Goal: Task Accomplishment & Management: Manage account settings

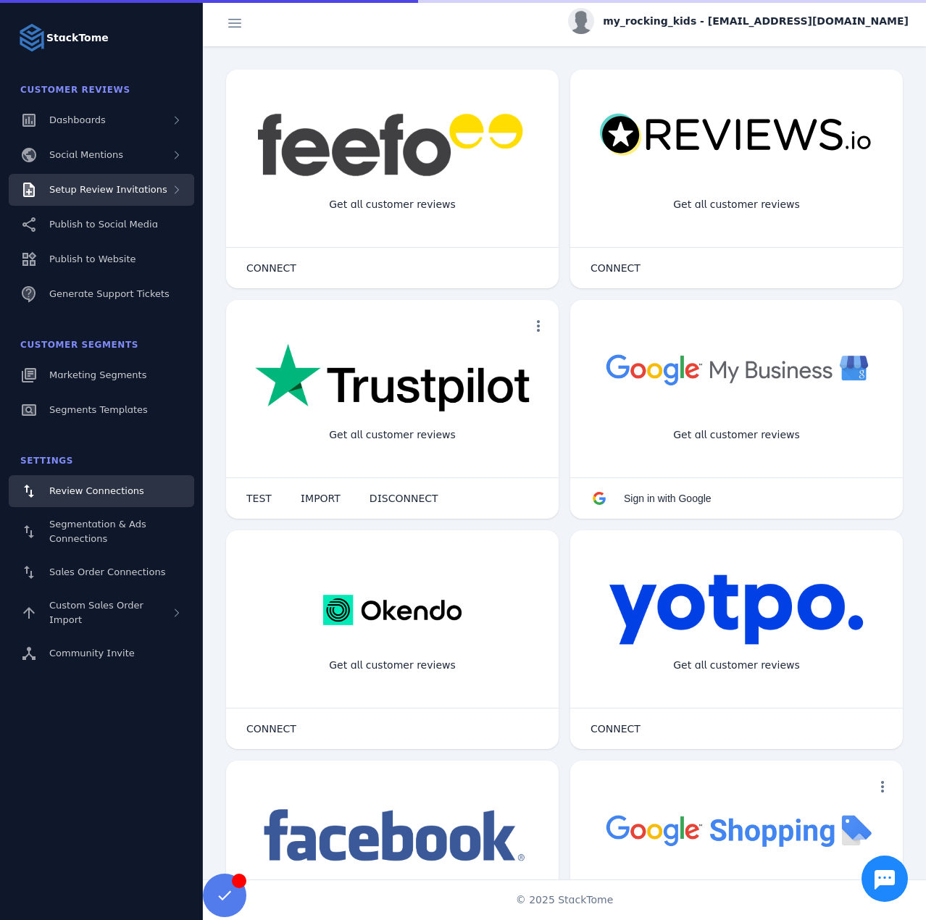
click at [159, 183] on div "Setup Review Invitations" at bounding box center [101, 190] width 185 height 32
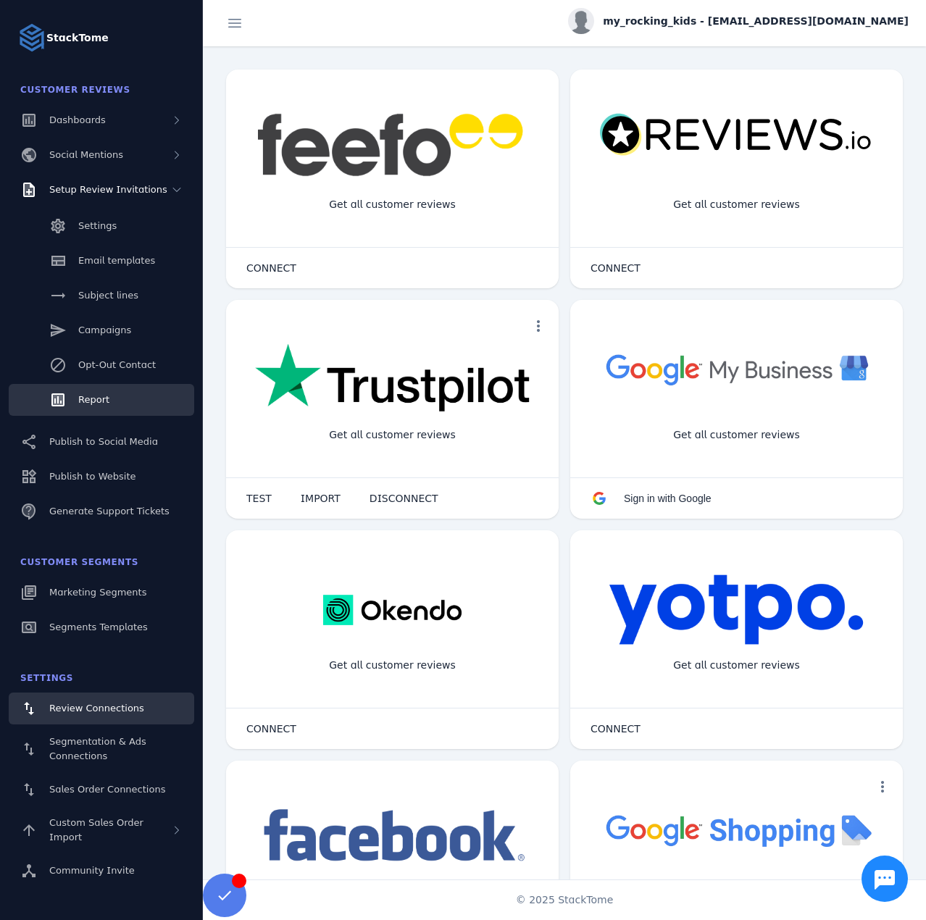
click at [104, 390] on link "Report" at bounding box center [101, 400] width 185 height 32
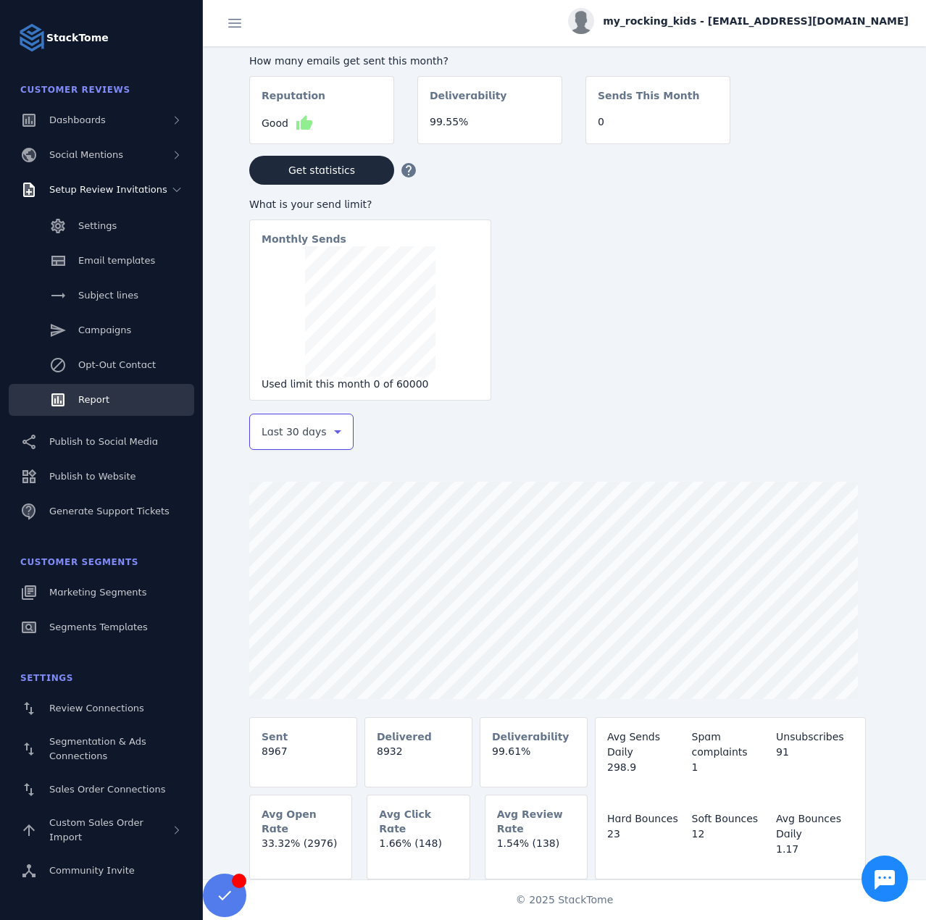
click at [296, 430] on span "Last 30 days" at bounding box center [294, 431] width 65 height 17
click at [300, 532] on mat-option "Last 7 days" at bounding box center [301, 546] width 104 height 35
click at [767, 18] on span "my_rocking_kids - [EMAIL_ADDRESS][DOMAIN_NAME]" at bounding box center [756, 21] width 306 height 15
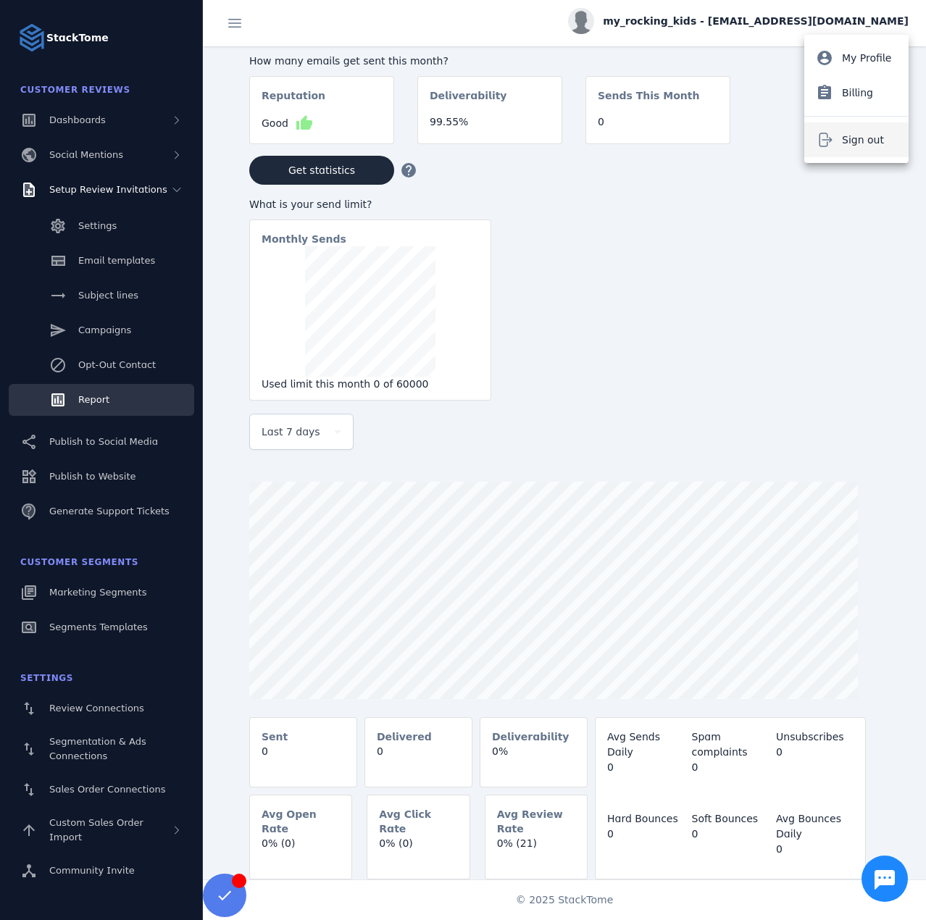
click at [828, 133] on icon at bounding box center [824, 139] width 17 height 17
